Goal: Information Seeking & Learning: Learn about a topic

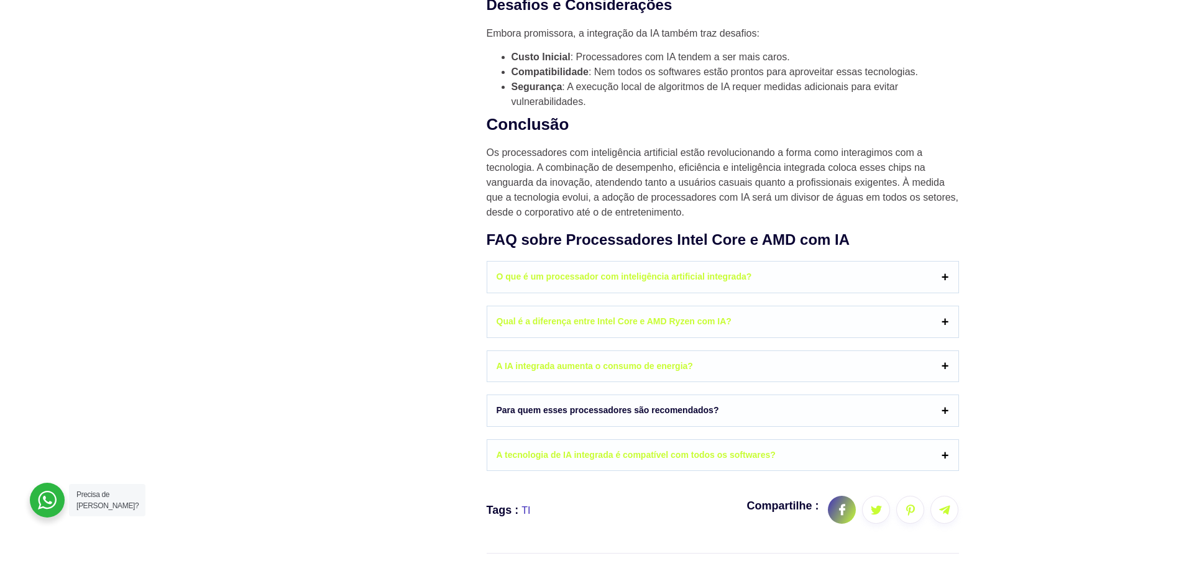
scroll to position [2237, 0]
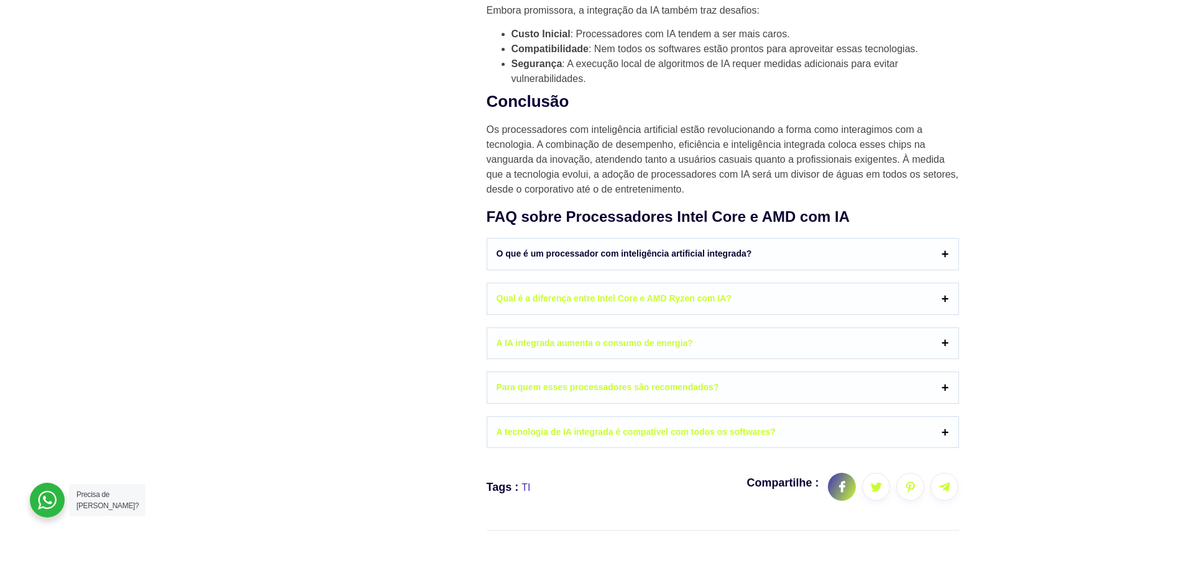
click at [735, 268] on link "O que é um processador com inteligência artificial integrada?" at bounding box center [722, 254] width 471 height 31
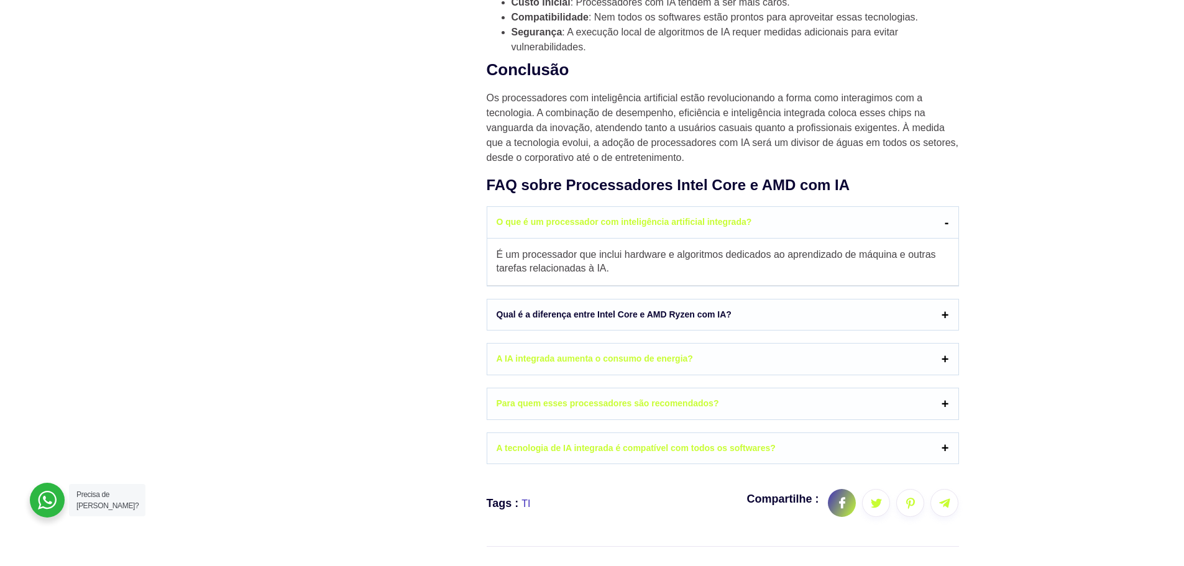
scroll to position [2300, 0]
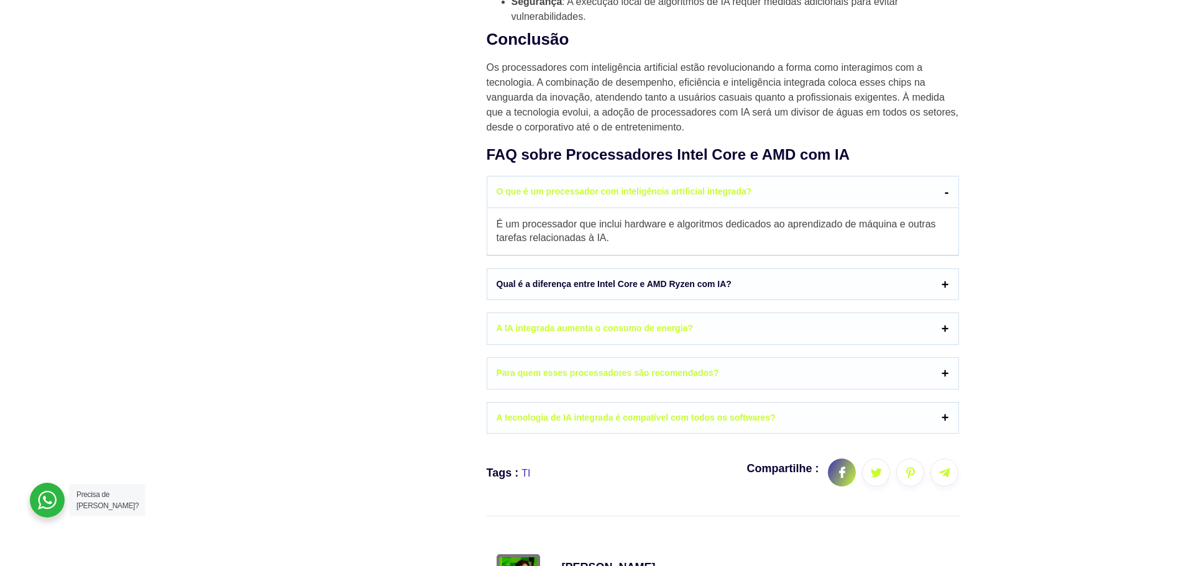
click at [731, 300] on link "Qual é a diferença entre Intel Core e AMD Ryzen com IA?" at bounding box center [722, 284] width 471 height 31
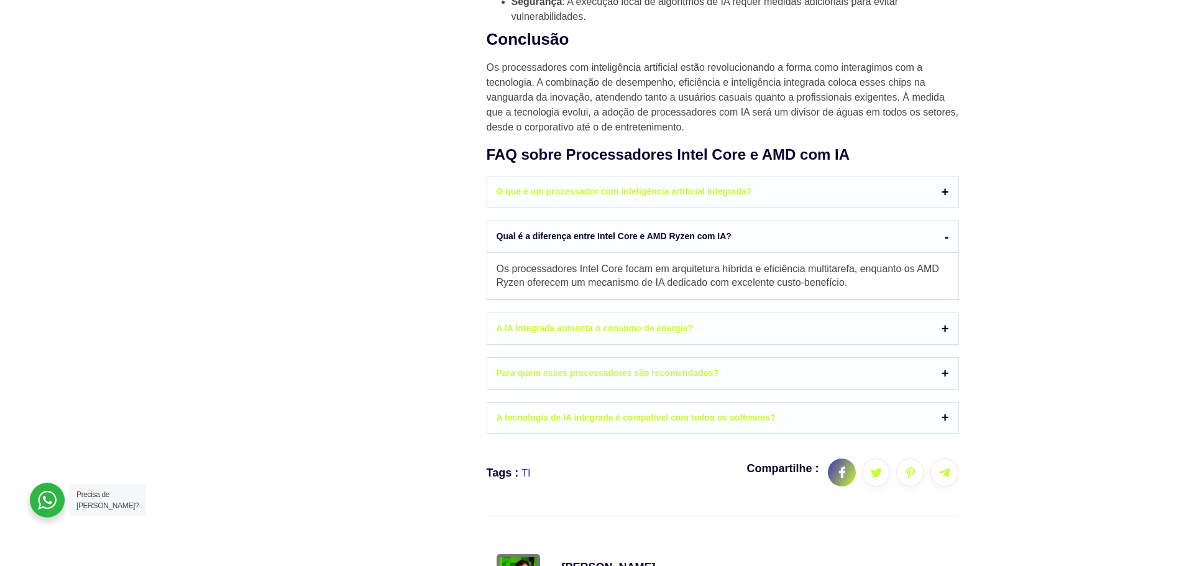
click at [723, 244] on link "Qual é a diferença entre Intel Core e AMD Ryzen com IA?" at bounding box center [722, 237] width 471 height 32
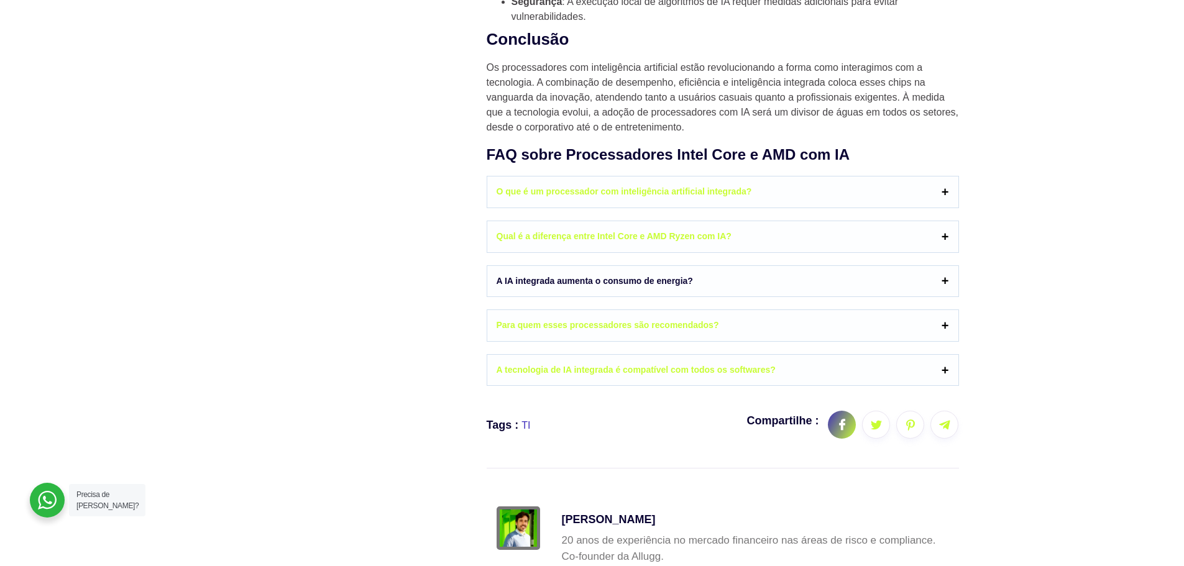
click at [708, 296] on link "A IA integrada aumenta o consumo de energia?" at bounding box center [722, 281] width 471 height 31
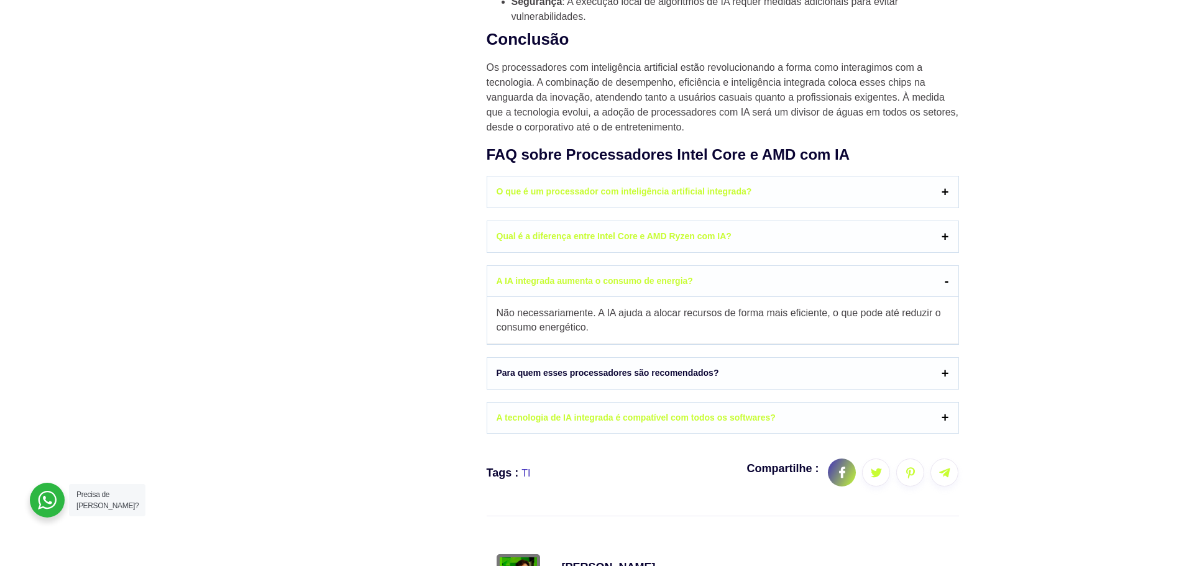
click at [738, 384] on link "Para quem esses processadores são recomendados?" at bounding box center [722, 373] width 471 height 31
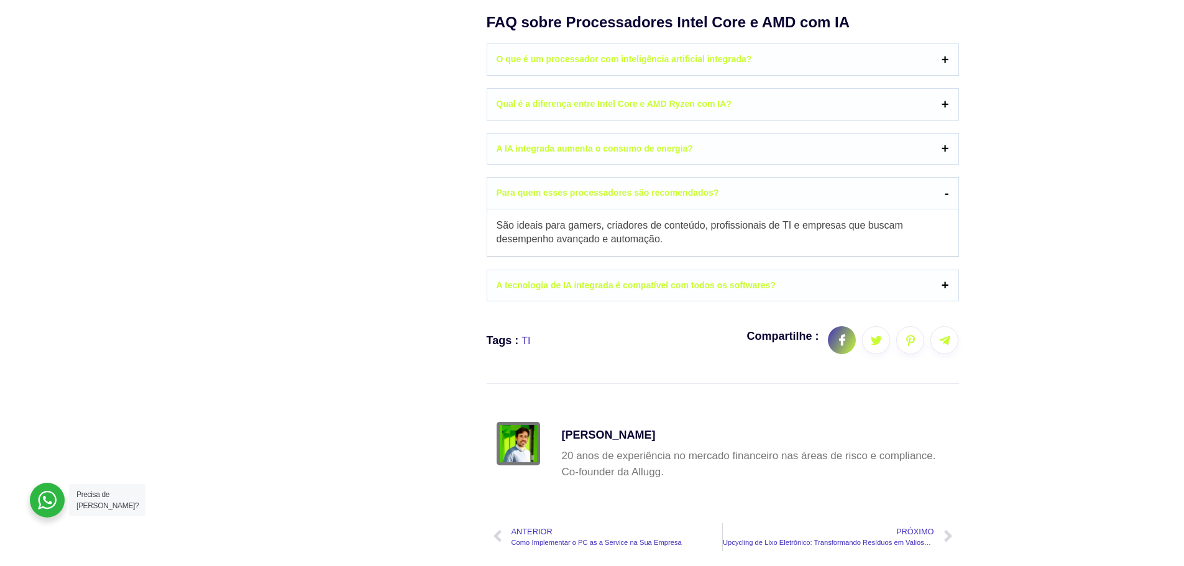
scroll to position [2486, 0]
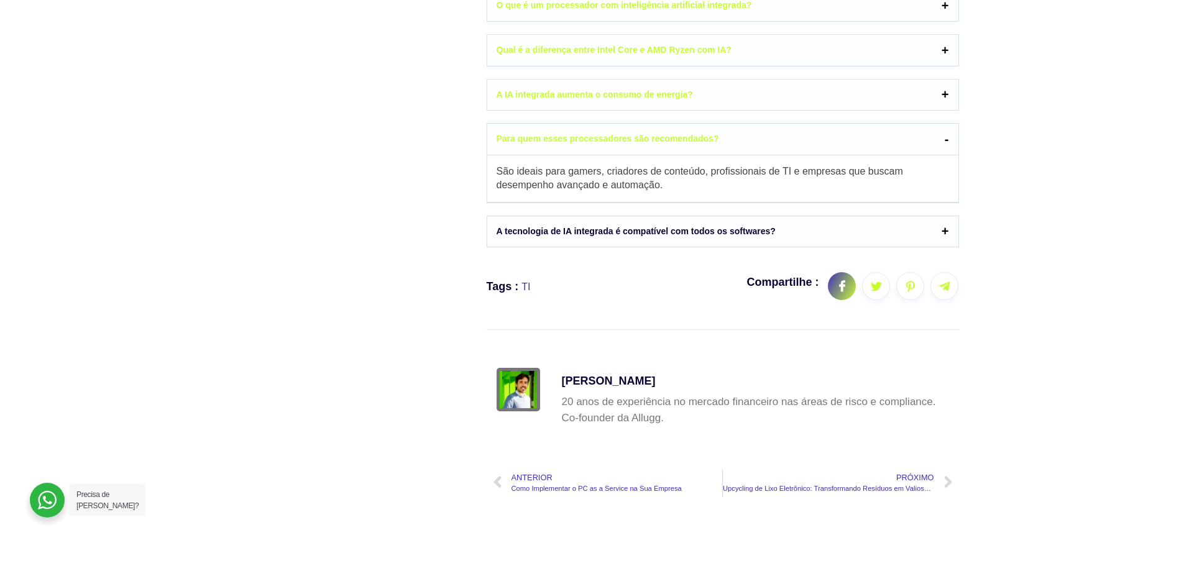
click at [741, 245] on link "A tecnologia de IA integrada é compatível com todos os softwares?" at bounding box center [722, 231] width 471 height 31
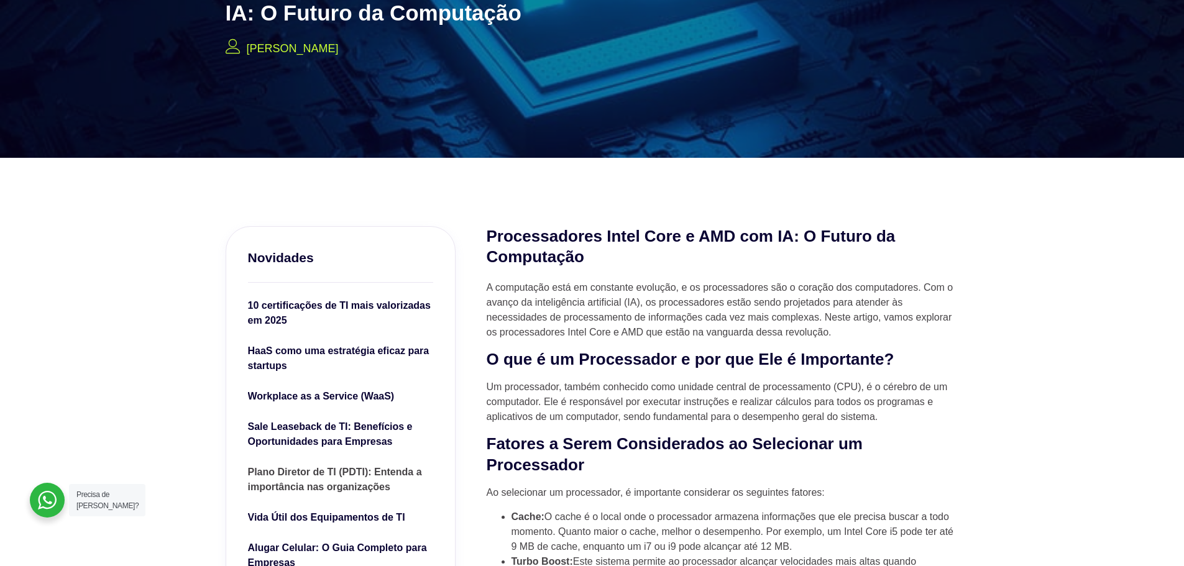
scroll to position [124, 0]
